Goal: Information Seeking & Learning: Learn about a topic

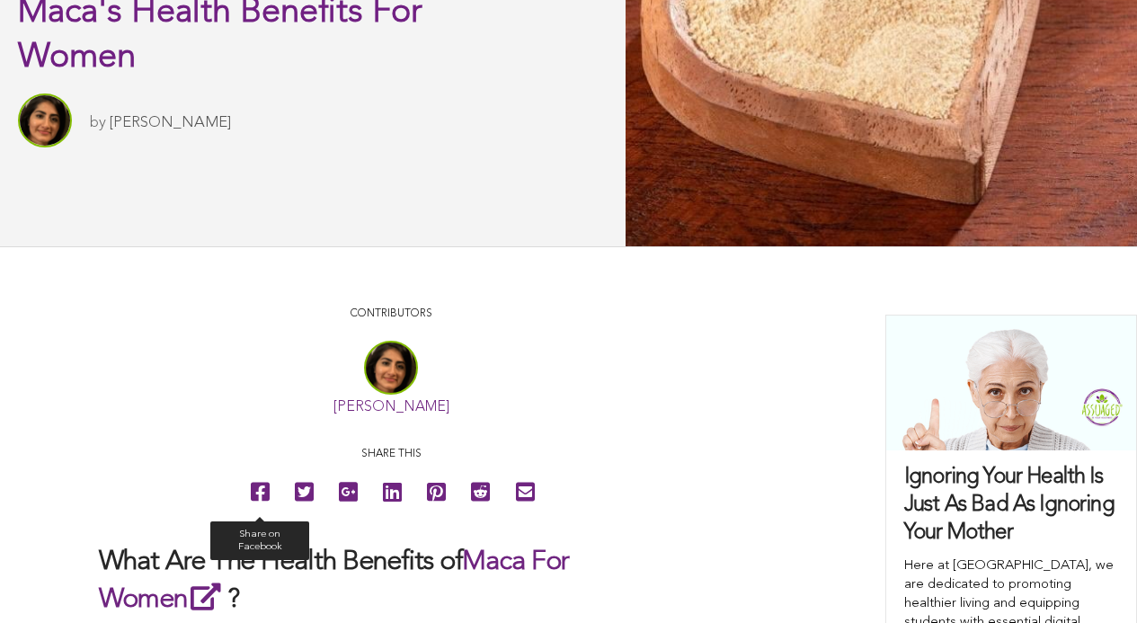
click at [251, 512] on icon at bounding box center [260, 492] width 19 height 40
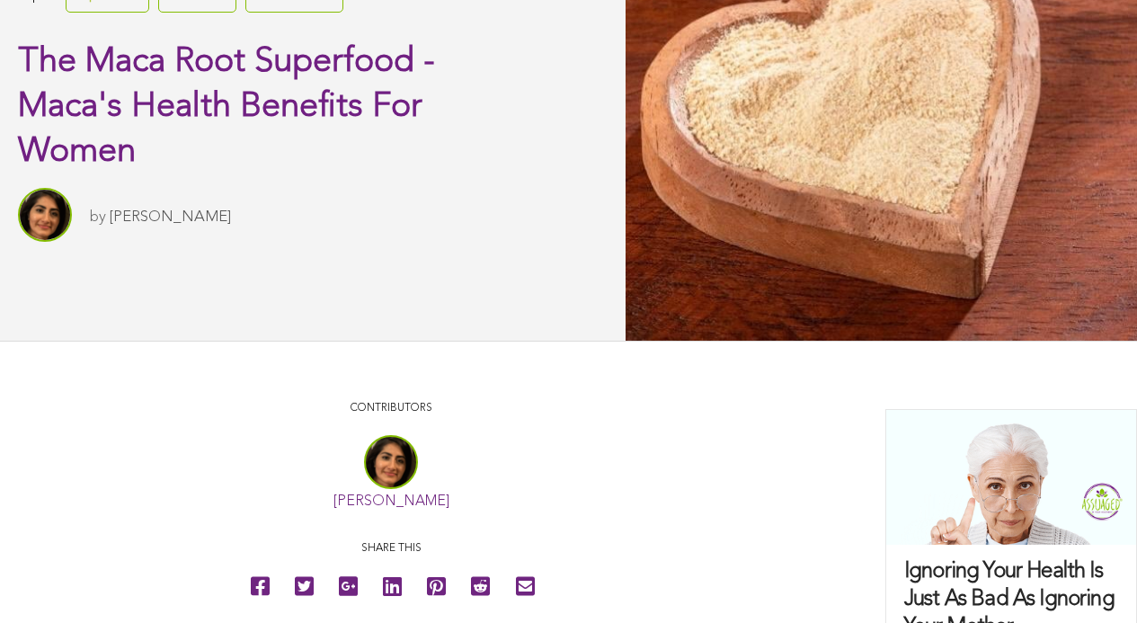
scroll to position [259, 0]
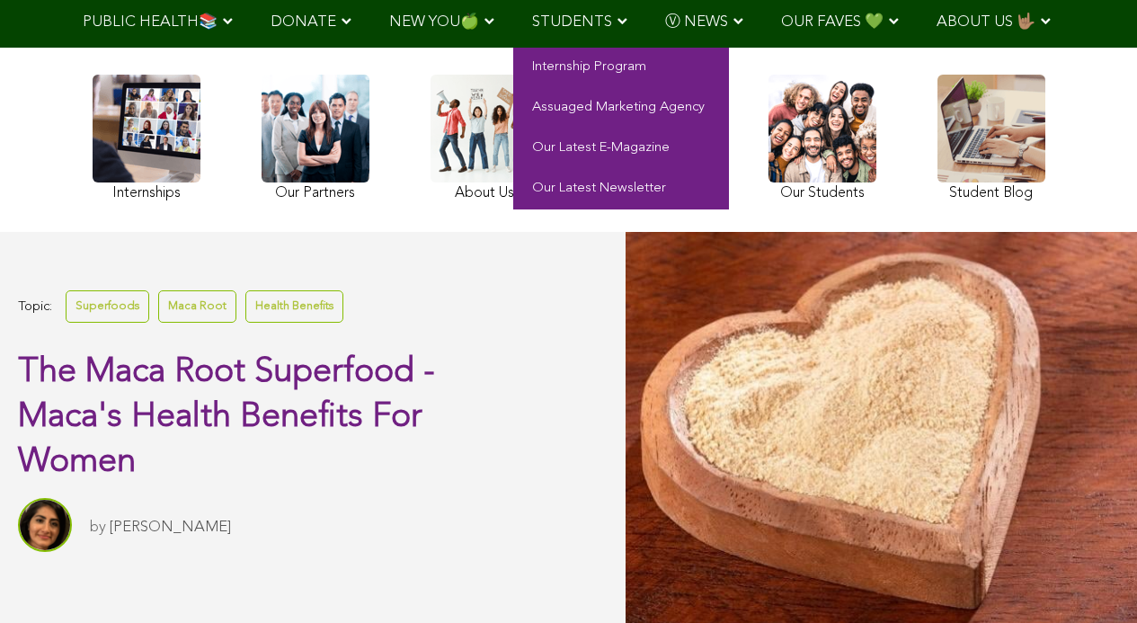
click at [569, 43] on link "STUDENTS" at bounding box center [579, 21] width 133 height 53
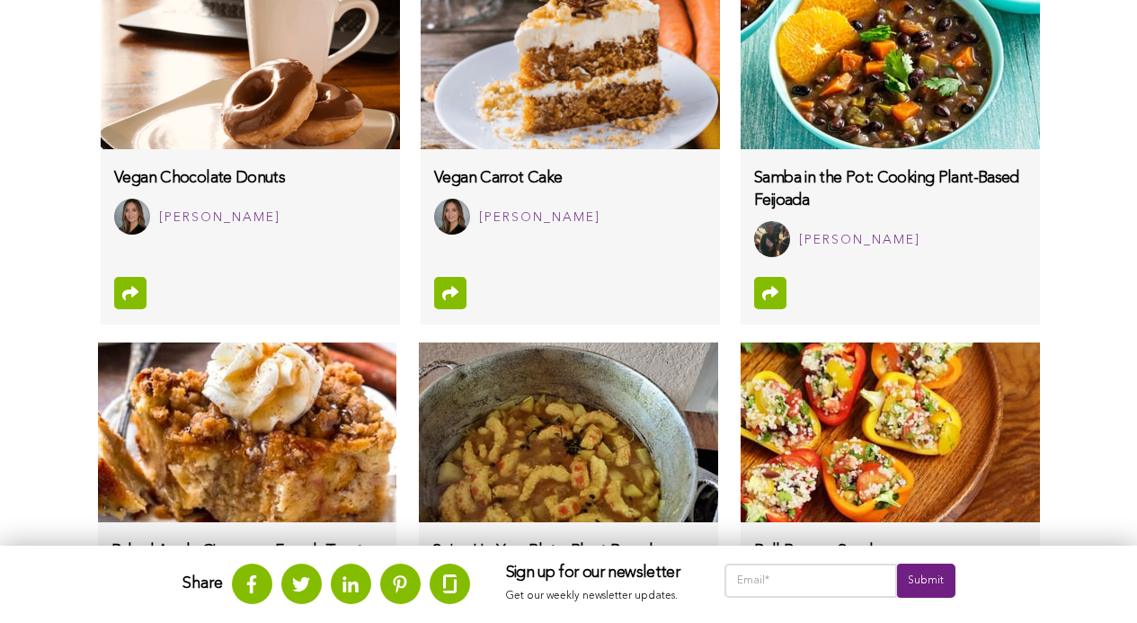
scroll to position [1608, 0]
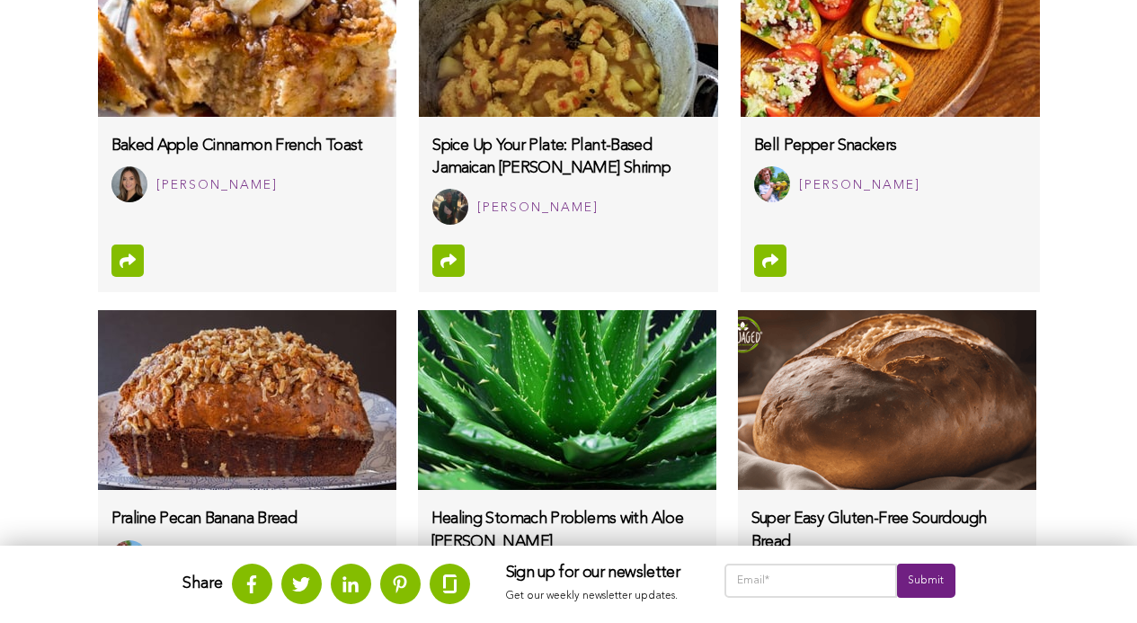
click at [451, 458] on img at bounding box center [567, 400] width 298 height 180
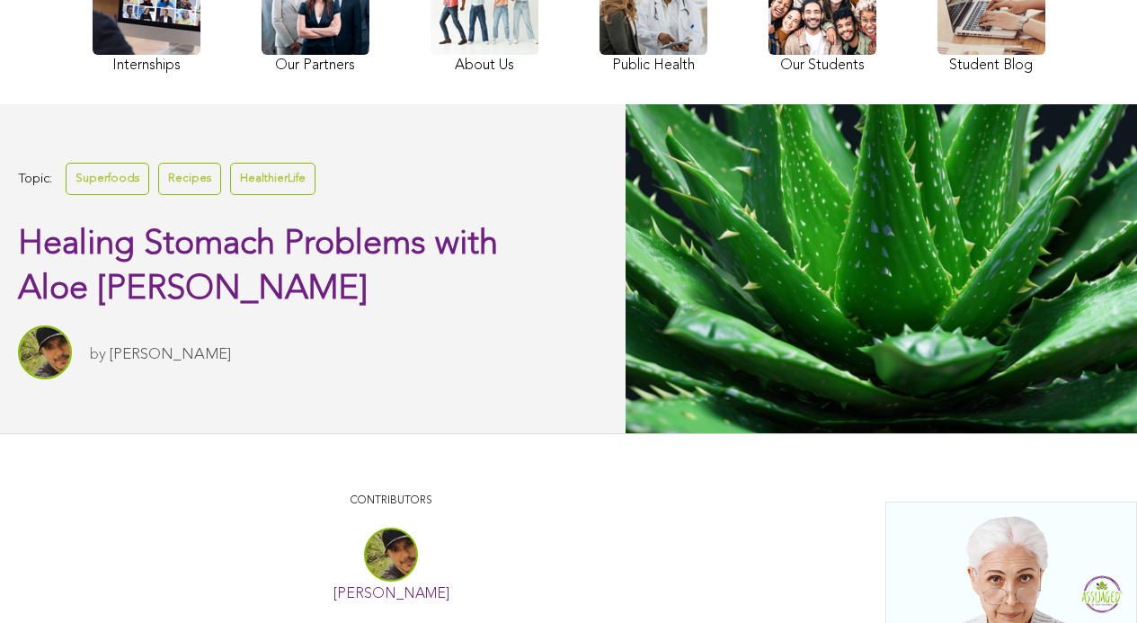
scroll to position [447, 0]
